Goal: Transaction & Acquisition: Purchase product/service

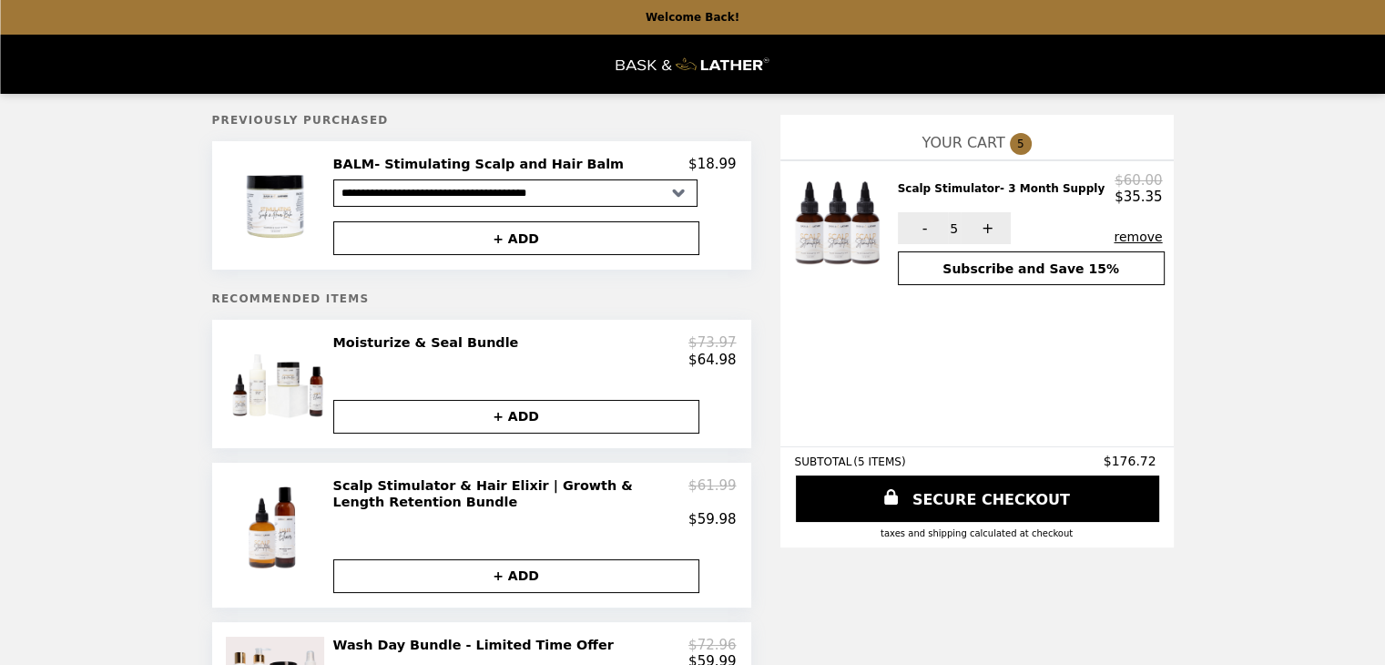
click at [675, 187] on select "**********" at bounding box center [515, 192] width 364 height 27
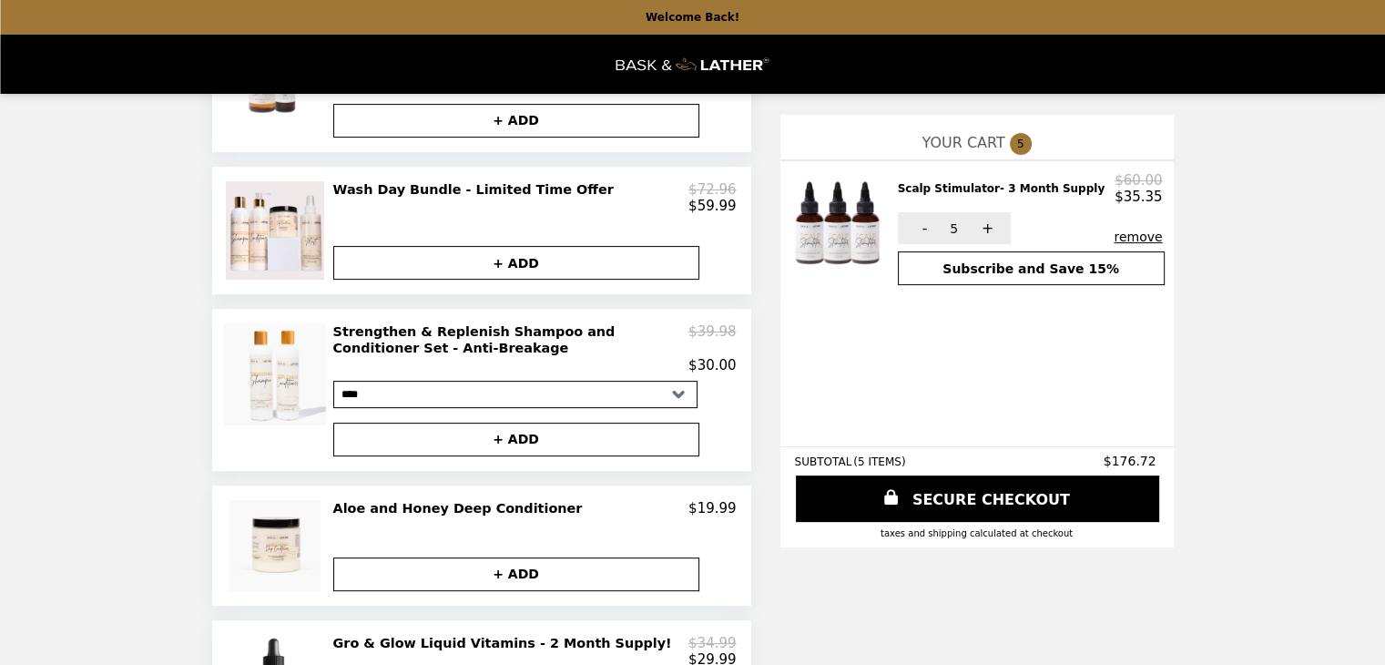
scroll to position [911, 0]
